Goal: Information Seeking & Learning: Learn about a topic

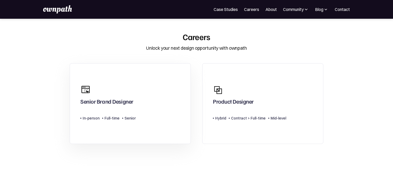
click at [150, 117] on link "Senior Brand Designer Type Level In-person Full-time Senior" at bounding box center [130, 103] width 121 height 81
click at [287, 94] on link "Product Designer Type Level Hybrid Contract > Full-time Mid-level" at bounding box center [262, 103] width 121 height 81
click at [143, 97] on link "Senior Brand Designer Type Level In-person Full-time Senior" at bounding box center [130, 103] width 121 height 81
click at [144, 113] on link "Senior Brand Designer Type Level In-person Full-time Senior" at bounding box center [130, 103] width 121 height 81
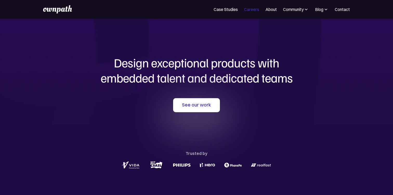
click at [255, 12] on link "Careers" at bounding box center [251, 9] width 15 height 6
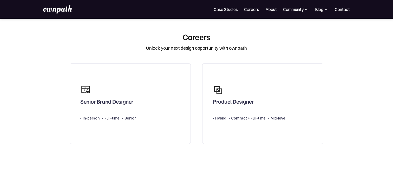
click at [127, 89] on div "Senior Brand Designer" at bounding box center [107, 94] width 55 height 25
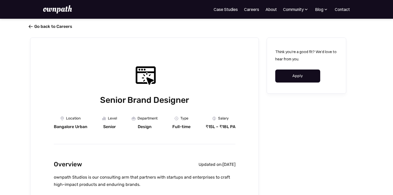
click at [34, 26] on link " Go back to Careers" at bounding box center [51, 26] width 42 height 5
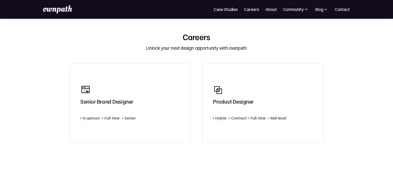
click at [352, 67] on section "Careers Unlock your next design opportunity with ownpath Senior Brand Designer …" at bounding box center [196, 120] width 393 height 177
click at [354, 68] on section "Careers Unlock your next design opportunity with ownpath Senior Brand Designer …" at bounding box center [196, 120] width 393 height 177
